Goal: Task Accomplishment & Management: Use online tool/utility

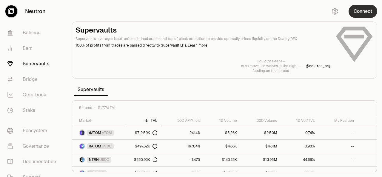
click at [360, 10] on button "Connect" at bounding box center [362, 11] width 29 height 13
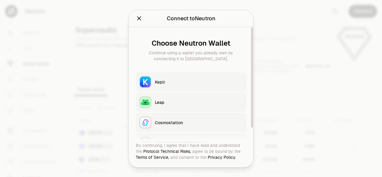
click at [196, 80] on div "Keplr" at bounding box center [199, 82] width 88 height 6
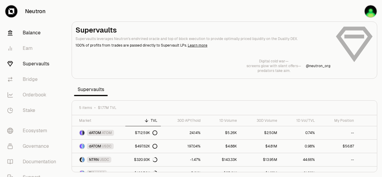
click at [25, 32] on link "Balance" at bounding box center [33, 33] width 62 height 16
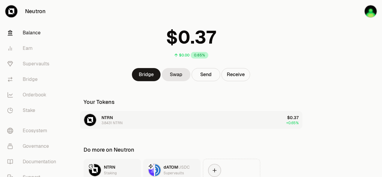
scroll to position [73, 0]
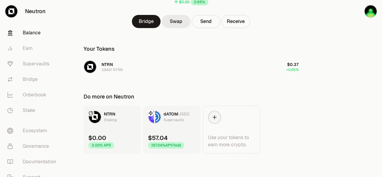
click at [174, 22] on link "Swap" at bounding box center [176, 21] width 29 height 13
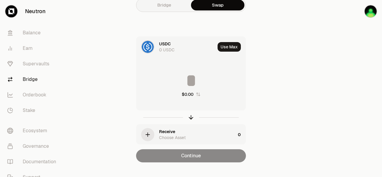
scroll to position [16, 0]
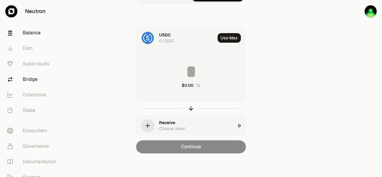
click at [38, 33] on link "Balance" at bounding box center [33, 33] width 62 height 16
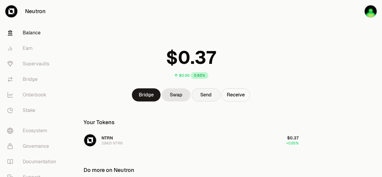
click at [209, 95] on button "Send" at bounding box center [206, 94] width 29 height 13
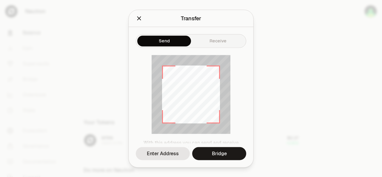
click at [137, 17] on icon "Close" at bounding box center [139, 18] width 7 height 7
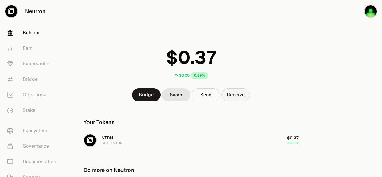
click at [233, 96] on button "Receive" at bounding box center [235, 94] width 29 height 13
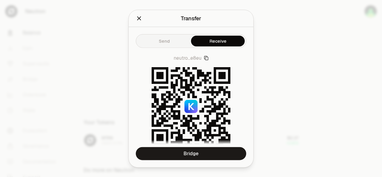
click at [137, 18] on icon "Close" at bounding box center [139, 18] width 7 height 7
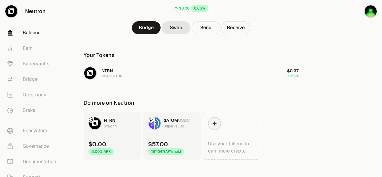
scroll to position [73, 0]
